Goal: Transaction & Acquisition: Purchase product/service

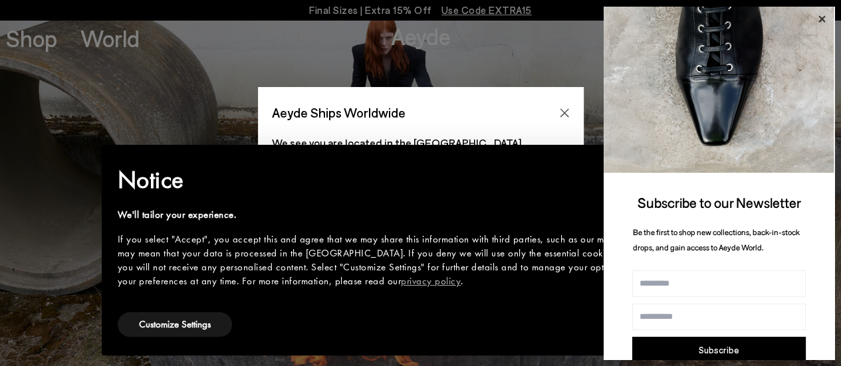
click at [822, 13] on icon at bounding box center [821, 19] width 17 height 17
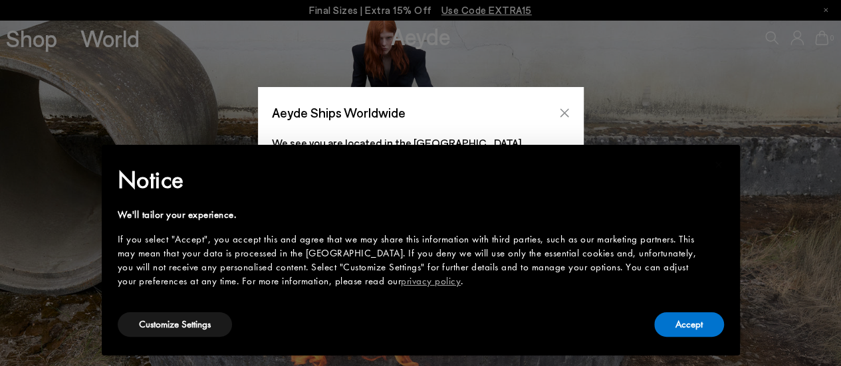
click at [568, 115] on icon "Close" at bounding box center [564, 113] width 11 height 11
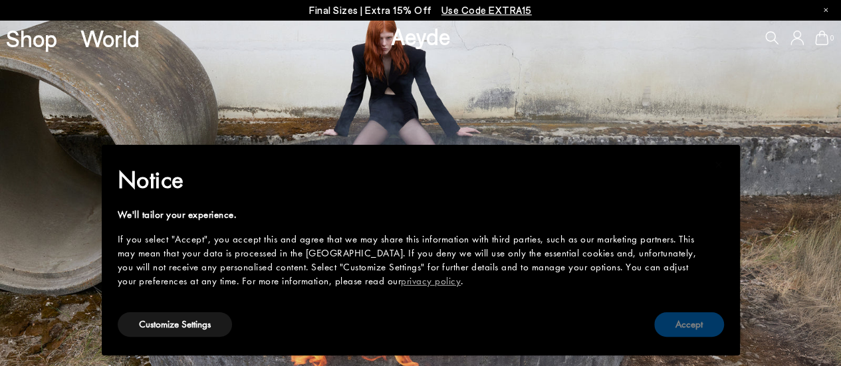
click at [702, 333] on button "Accept" at bounding box center [689, 324] width 70 height 25
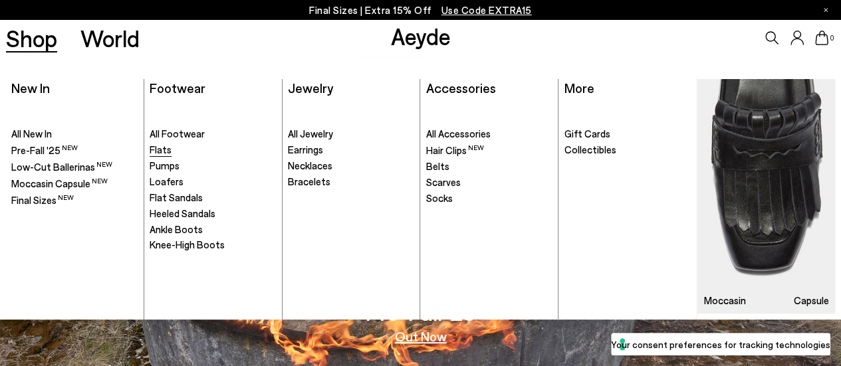
click at [170, 154] on link "Flats" at bounding box center [213, 150] width 126 height 13
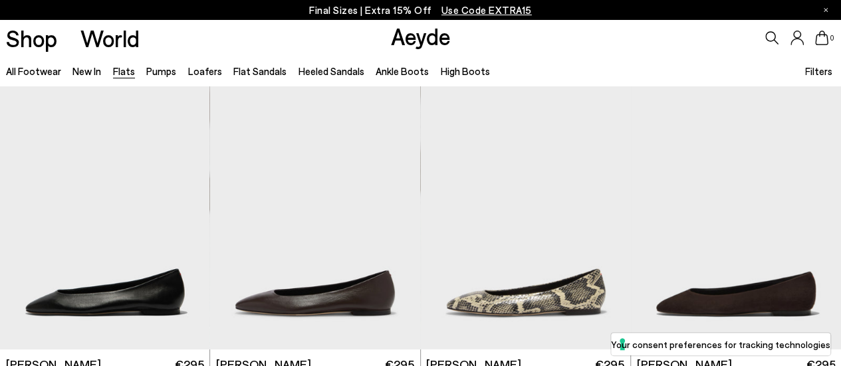
click at [812, 72] on span "Filters" at bounding box center [818, 71] width 27 height 12
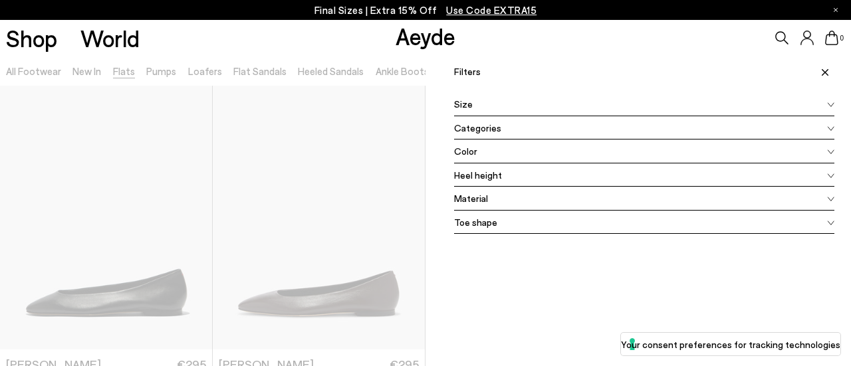
click at [806, 148] on div "Color" at bounding box center [644, 152] width 380 height 24
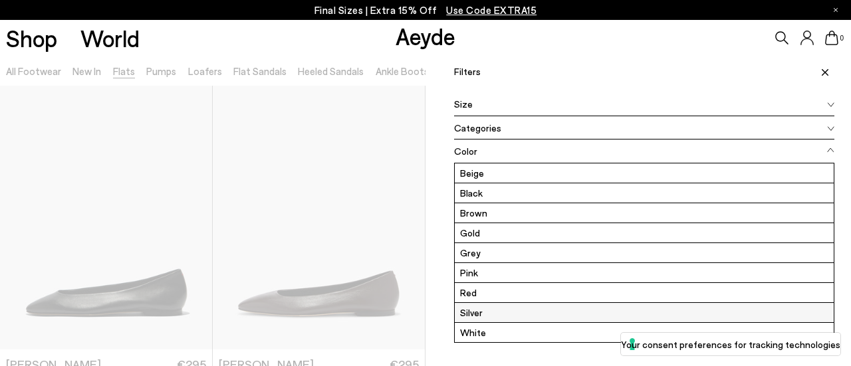
click at [544, 307] on label "Silver" at bounding box center [644, 312] width 379 height 19
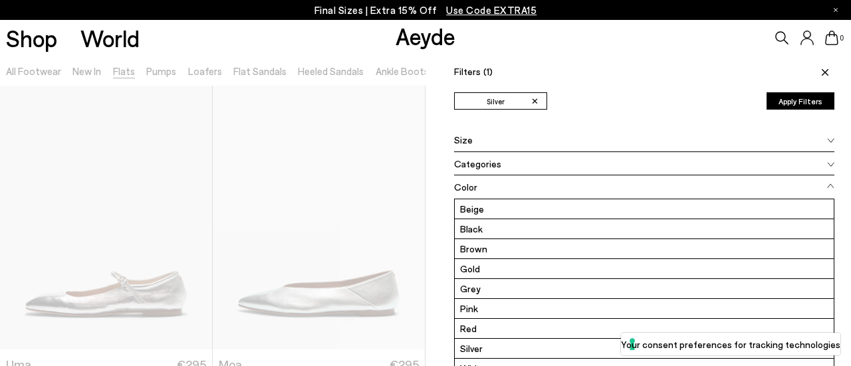
click at [790, 95] on button "Apply Filters" at bounding box center [800, 100] width 68 height 17
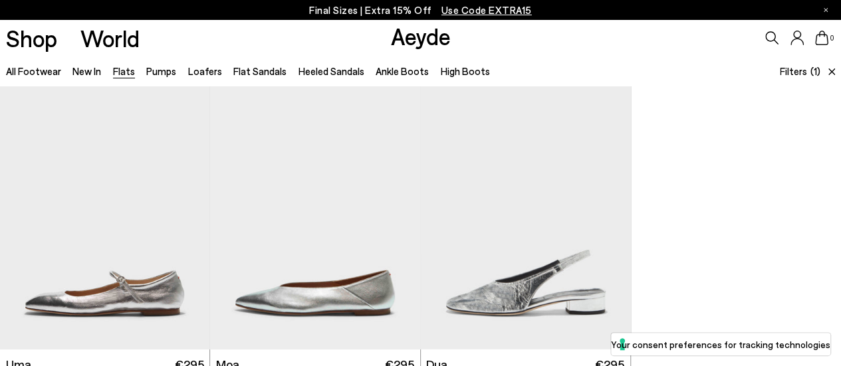
click at [832, 73] on icon at bounding box center [831, 71] width 7 height 7
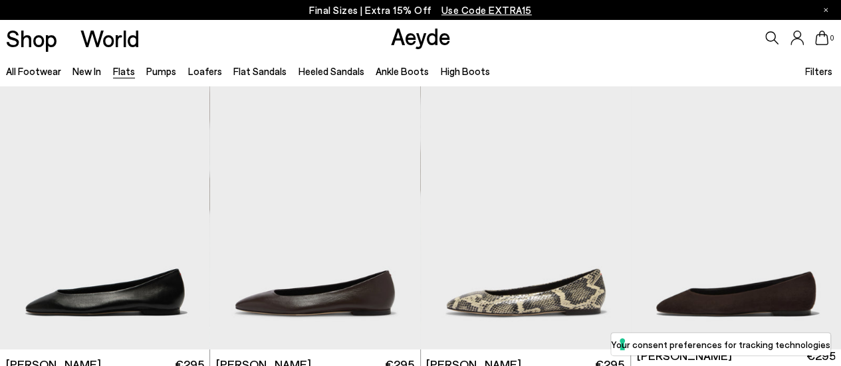
click at [814, 72] on span "Filters" at bounding box center [818, 71] width 27 height 12
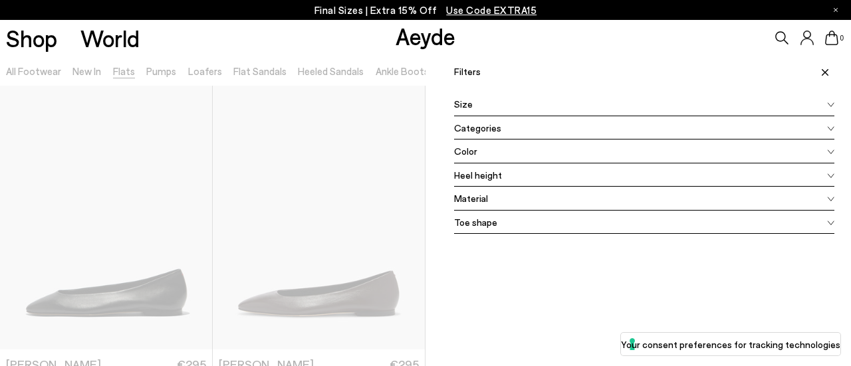
click at [662, 156] on div "Color" at bounding box center [644, 152] width 380 height 24
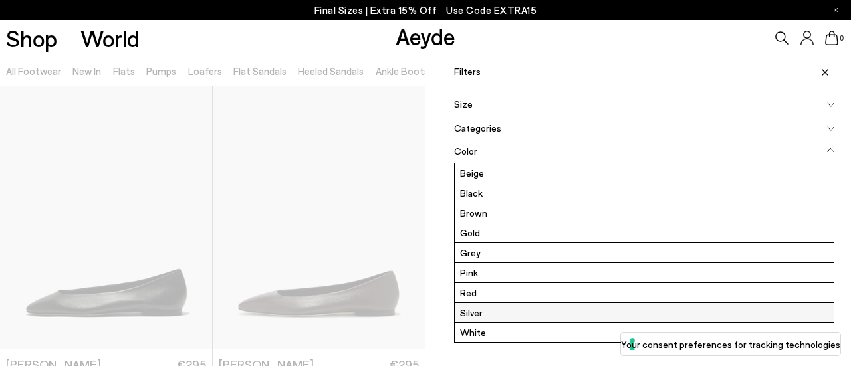
click at [549, 307] on label "Silver" at bounding box center [644, 312] width 379 height 19
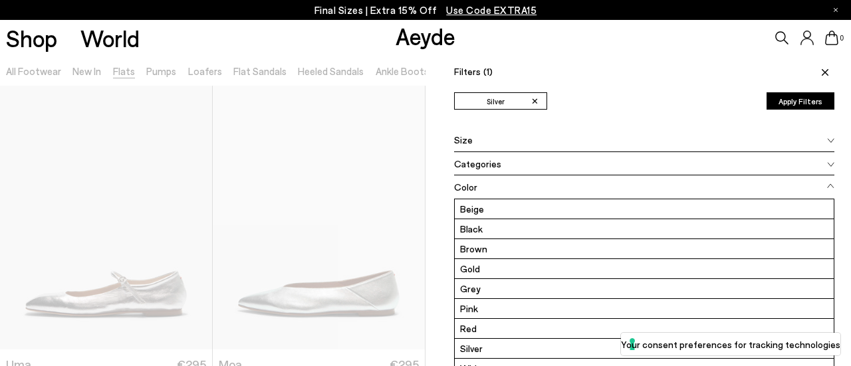
click at [791, 97] on button "Apply Filters" at bounding box center [800, 100] width 68 height 17
